Goal: Complete application form

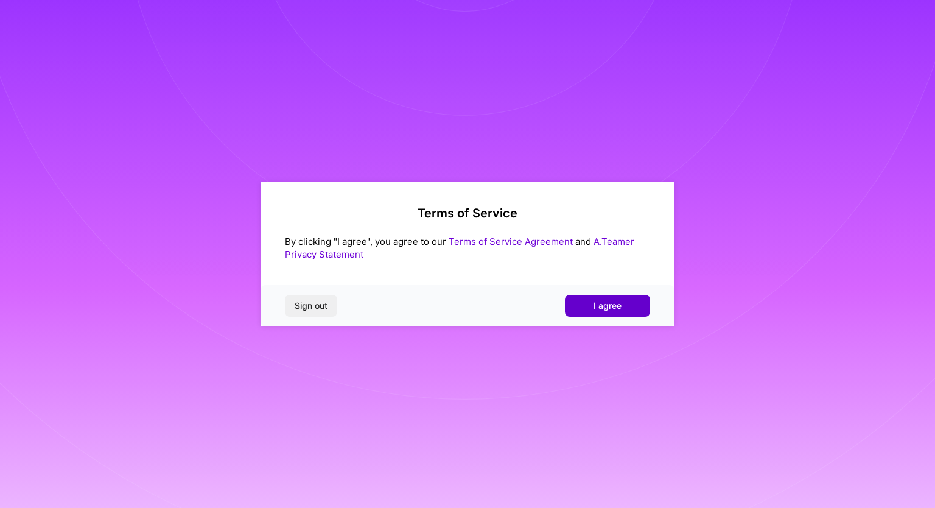
click at [612, 305] on span "I agree" at bounding box center [607, 305] width 28 height 12
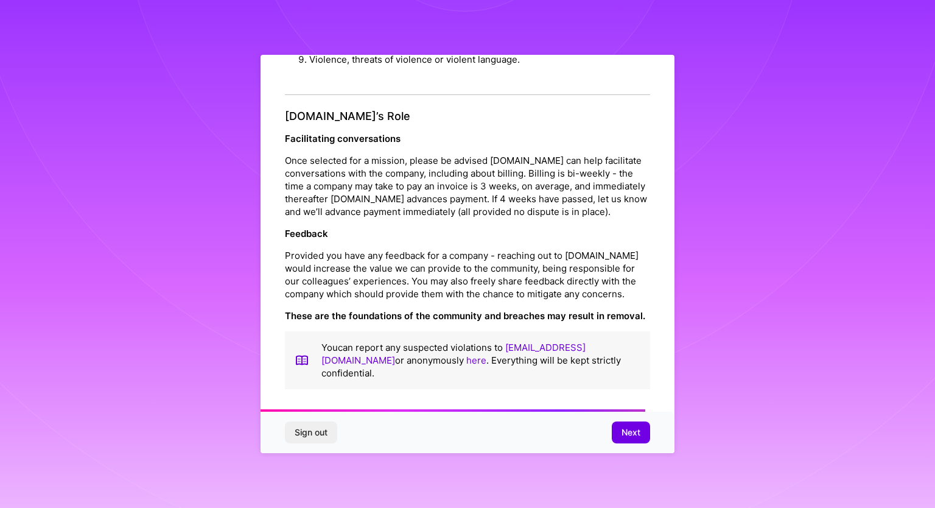
scroll to position [1327, 0]
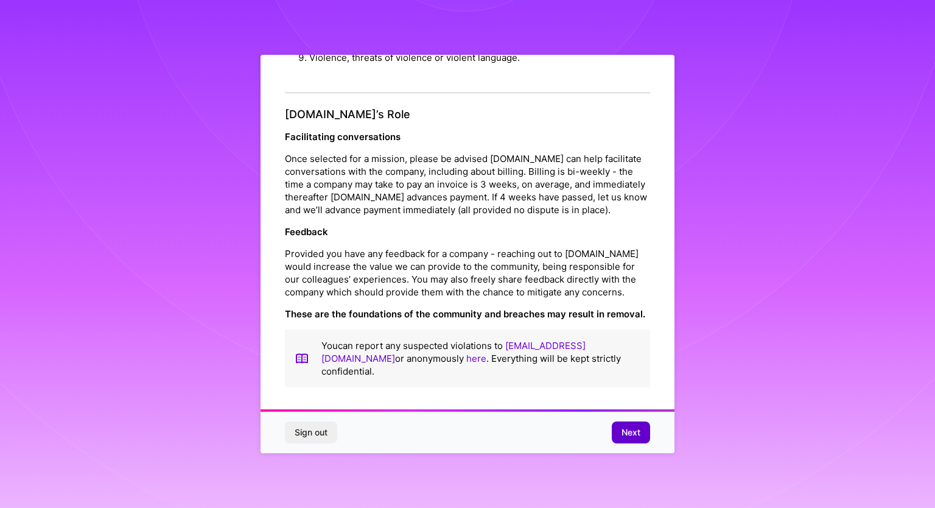
click at [626, 431] on span "Next" at bounding box center [630, 432] width 19 height 12
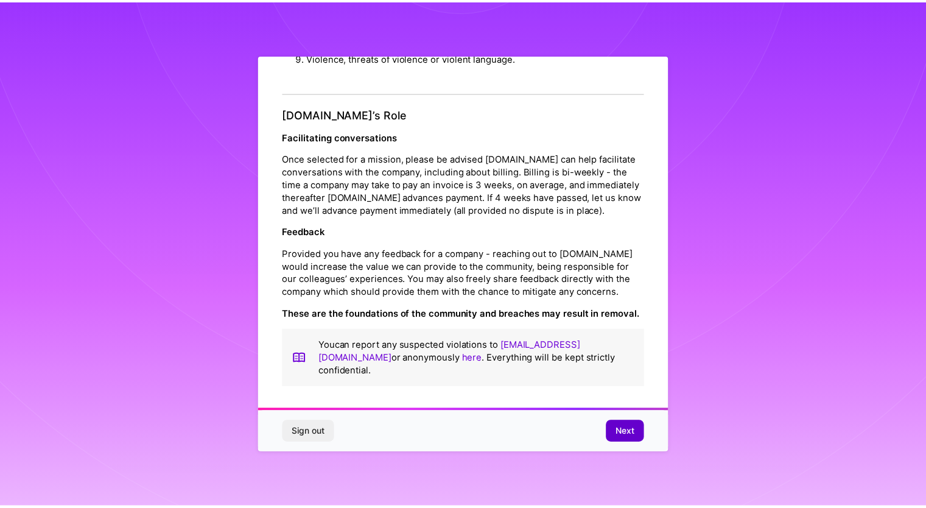
scroll to position [0, 0]
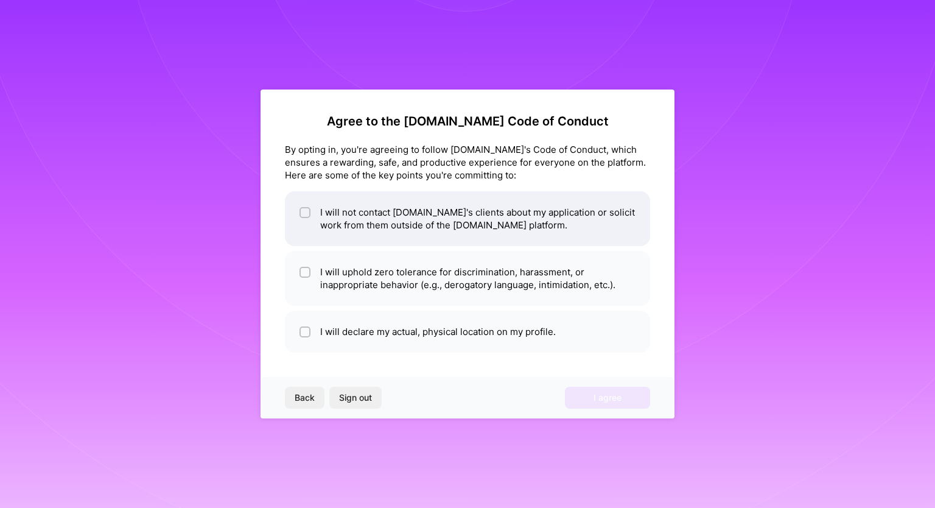
click at [402, 237] on li "I will not contact [DOMAIN_NAME]'s clients about my application or solicit work…" at bounding box center [467, 218] width 365 height 55
checkbox input "true"
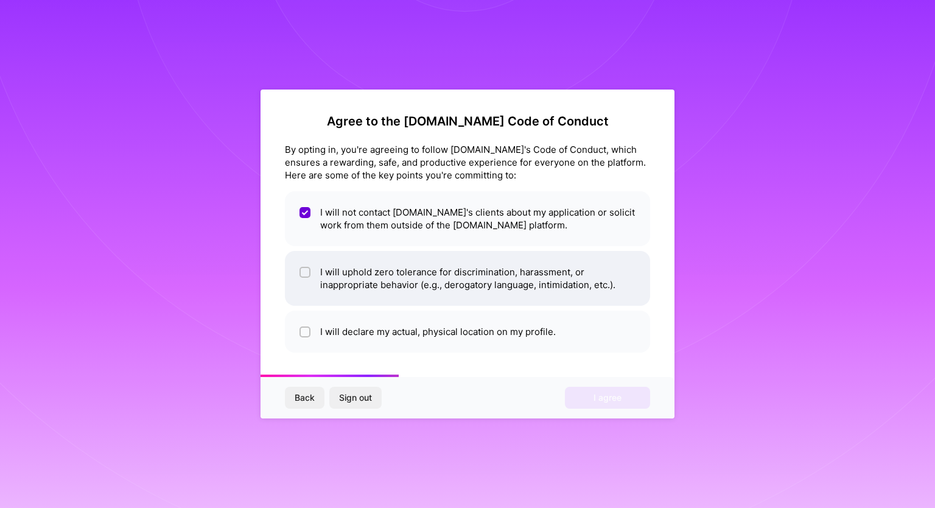
click at [408, 276] on li "I will uphold zero tolerance for discrimination, harassment, or inappropriate b…" at bounding box center [467, 278] width 365 height 55
checkbox input "true"
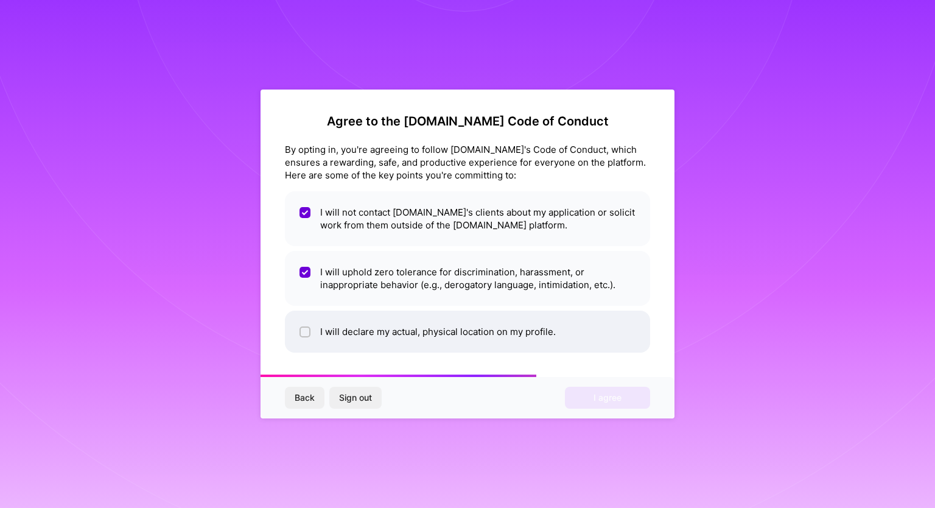
click at [417, 332] on li "I will declare my actual, physical location on my profile." at bounding box center [467, 331] width 365 height 42
checkbox input "true"
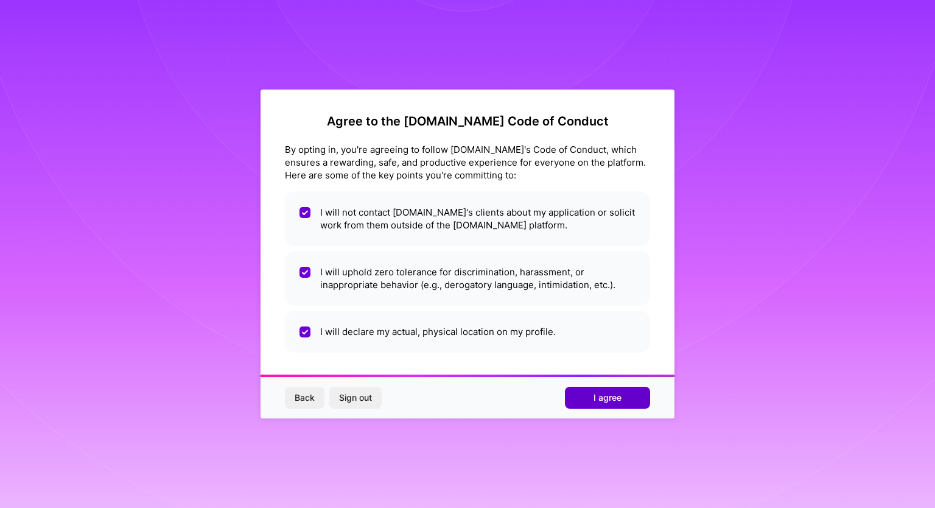
click at [592, 395] on button "I agree" at bounding box center [607, 397] width 85 height 22
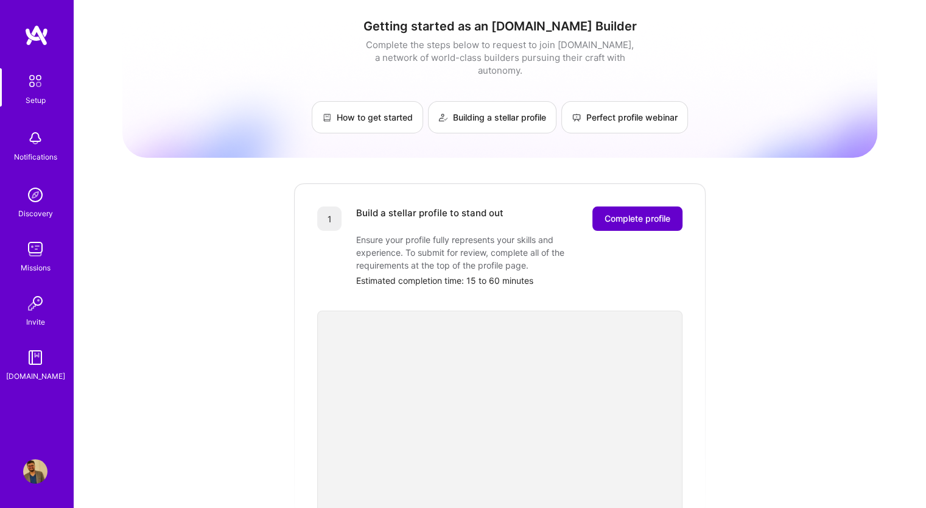
click at [637, 212] on span "Complete profile" at bounding box center [637, 218] width 66 height 12
